Goal: Information Seeking & Learning: Learn about a topic

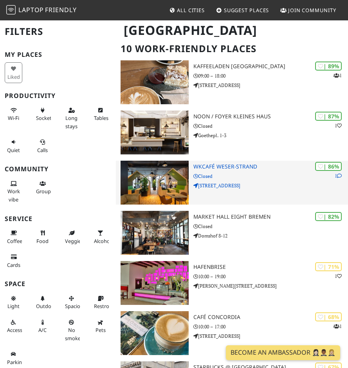
scroll to position [78, 0]
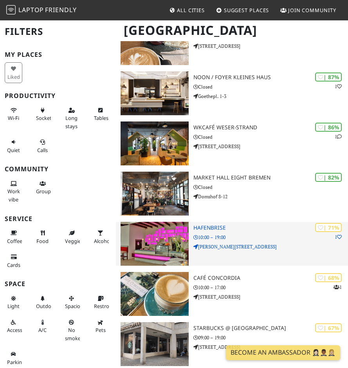
click at [181, 237] on img at bounding box center [155, 244] width 68 height 44
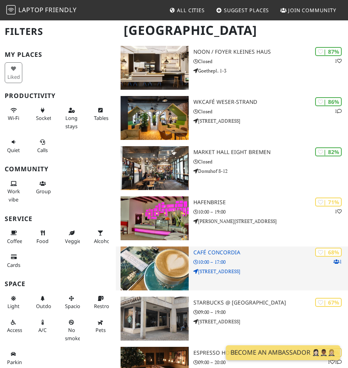
scroll to position [87, 0]
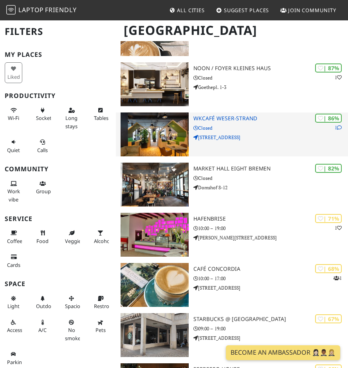
click at [176, 147] on img at bounding box center [155, 134] width 68 height 44
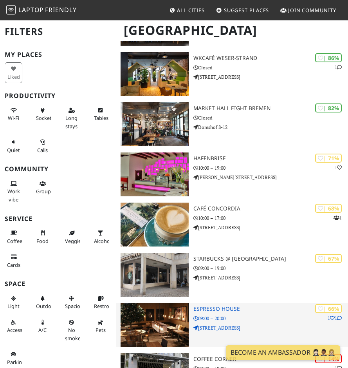
scroll to position [0, 0]
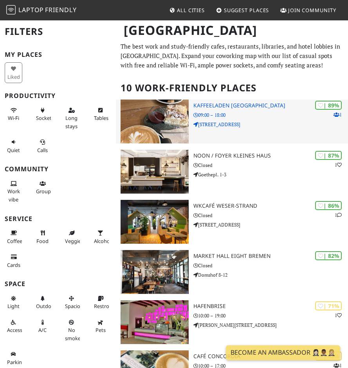
click at [179, 114] on img at bounding box center [155, 122] width 68 height 44
